Goal: Transaction & Acquisition: Purchase product/service

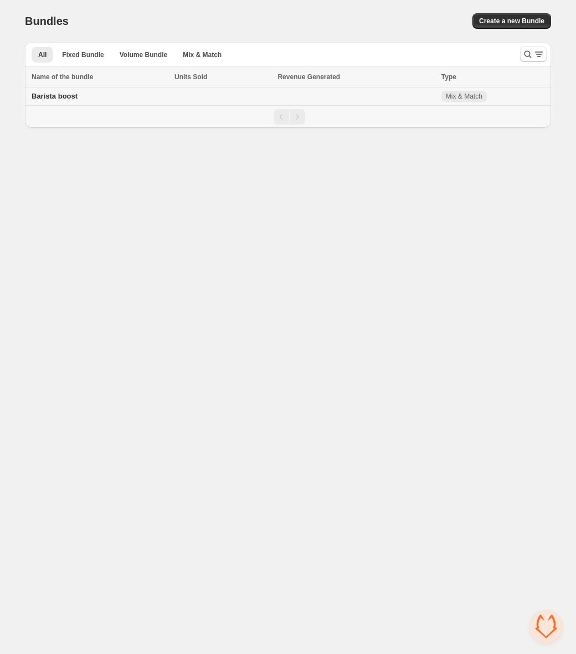
click at [61, 98] on span "Barista boost" at bounding box center [55, 96] width 46 height 8
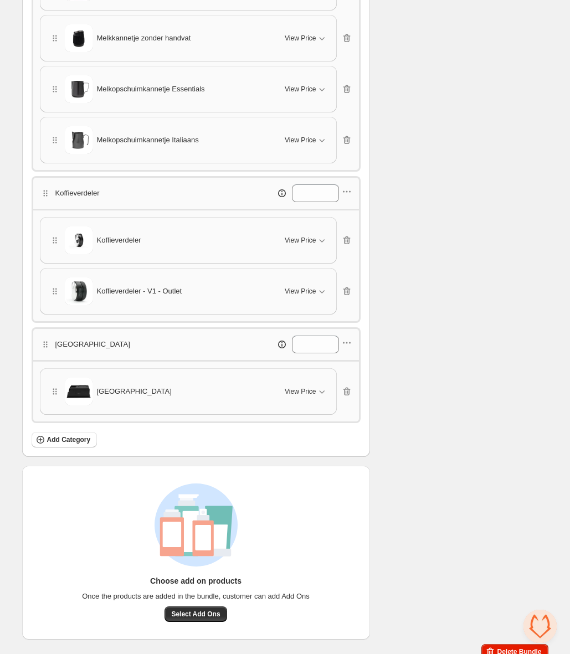
scroll to position [300, 0]
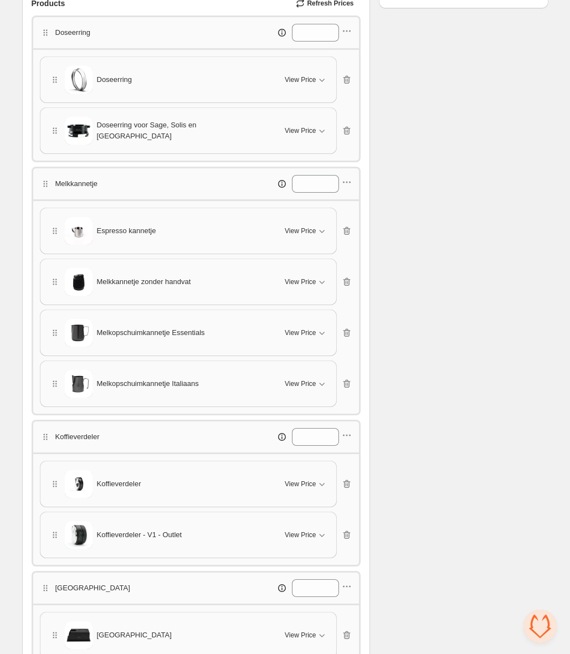
click at [239, 81] on div "Doseerring" at bounding box center [160, 80] width 223 height 28
click at [300, 80] on span "View Price" at bounding box center [300, 79] width 31 height 9
